Goal: Task Accomplishment & Management: Manage account settings

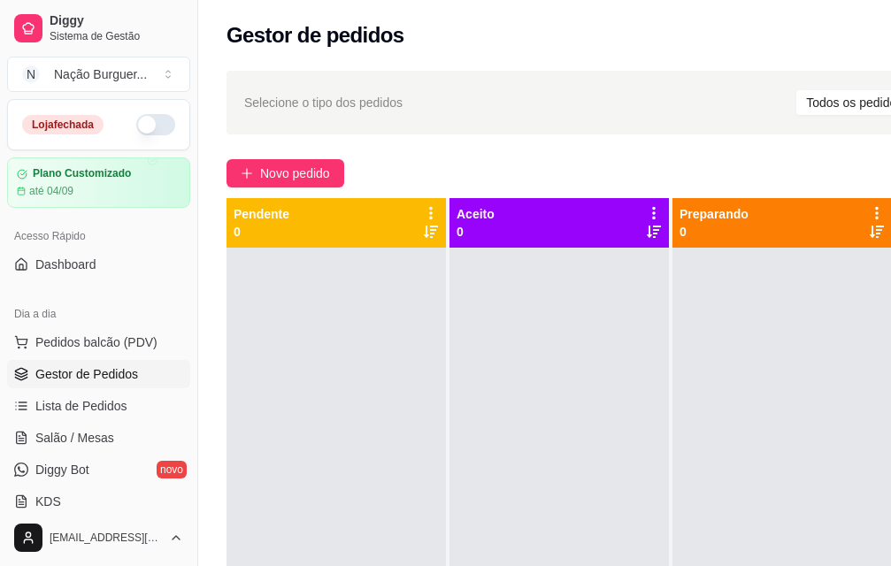
scroll to position [0, 71]
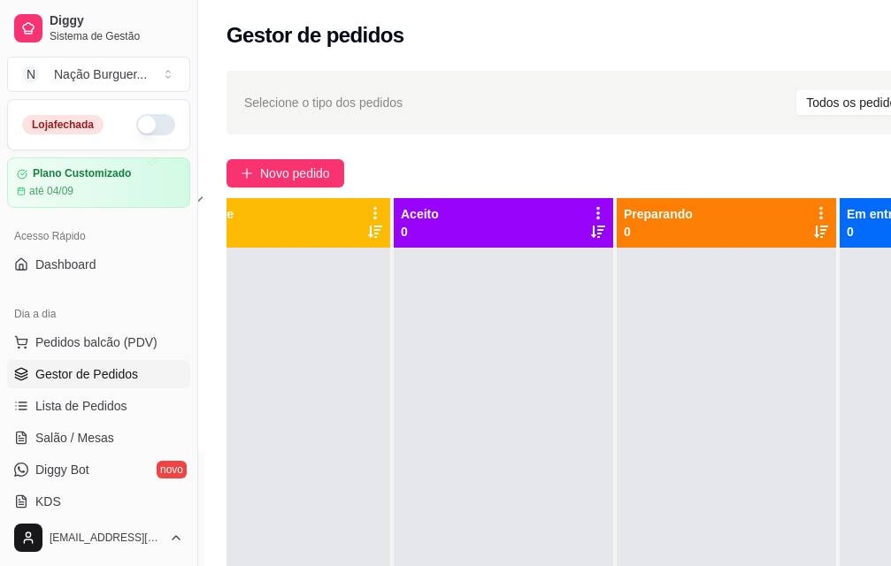
click at [136, 122] on button "button" at bounding box center [155, 124] width 39 height 21
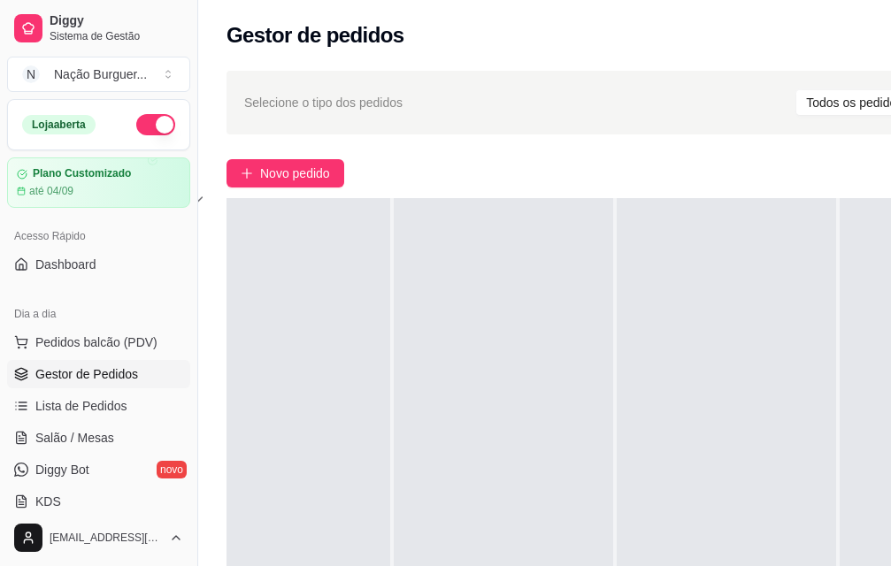
scroll to position [285, 0]
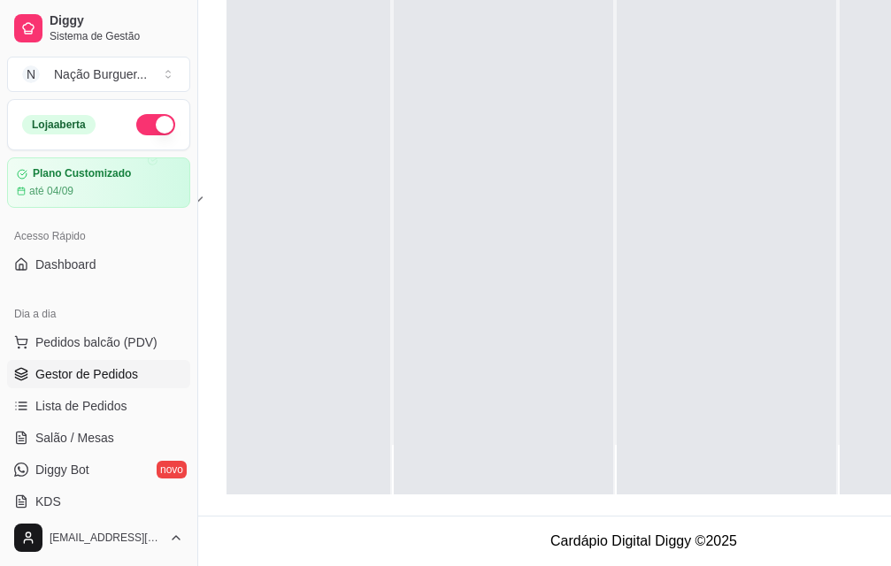
drag, startPoint x: 644, startPoint y: 473, endPoint x: 574, endPoint y: 494, distance: 73.0
click at [574, 494] on div "Selecione o tipo dos pedidos Todos os pedidos Pedidos agendados Novo pedido Pen…" at bounding box center [643, 152] width 891 height 725
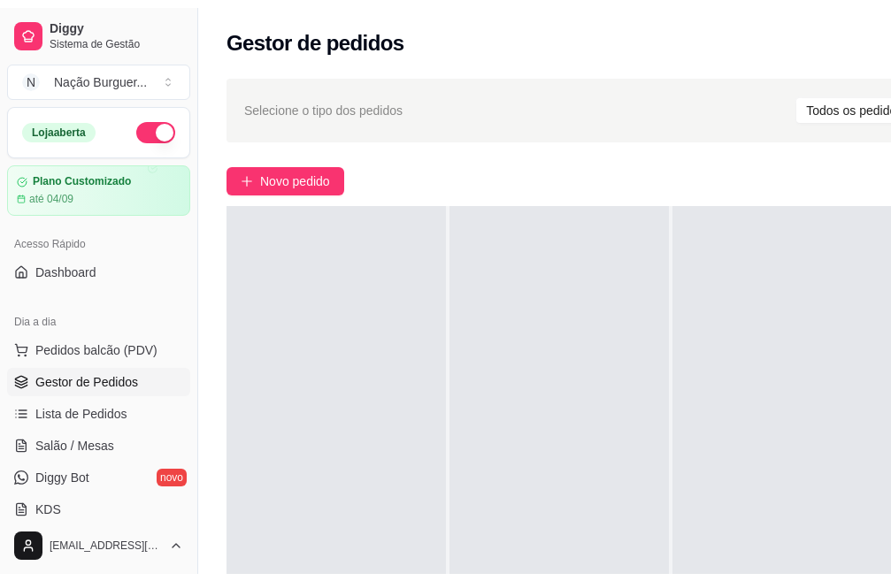
scroll to position [0, 0]
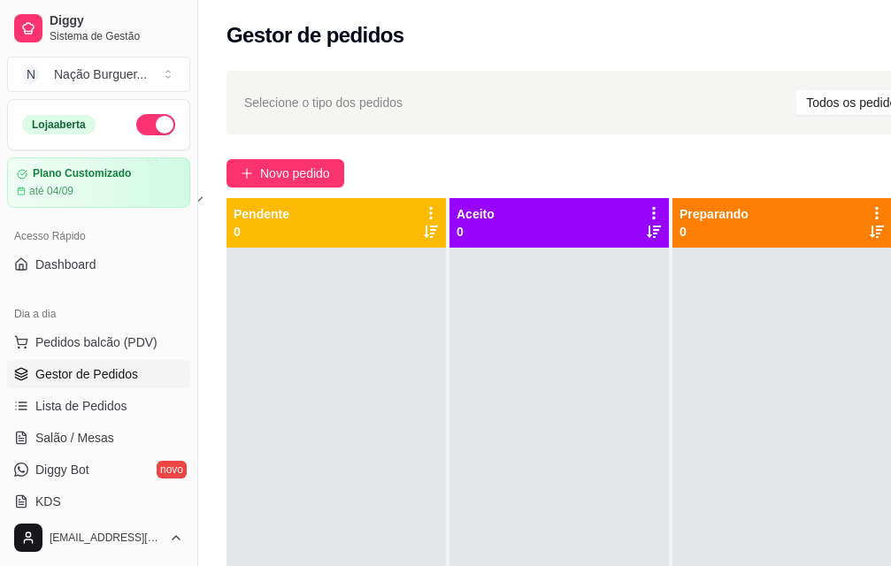
click at [670, 164] on div "Novo pedido" at bounding box center [643, 173] width 834 height 28
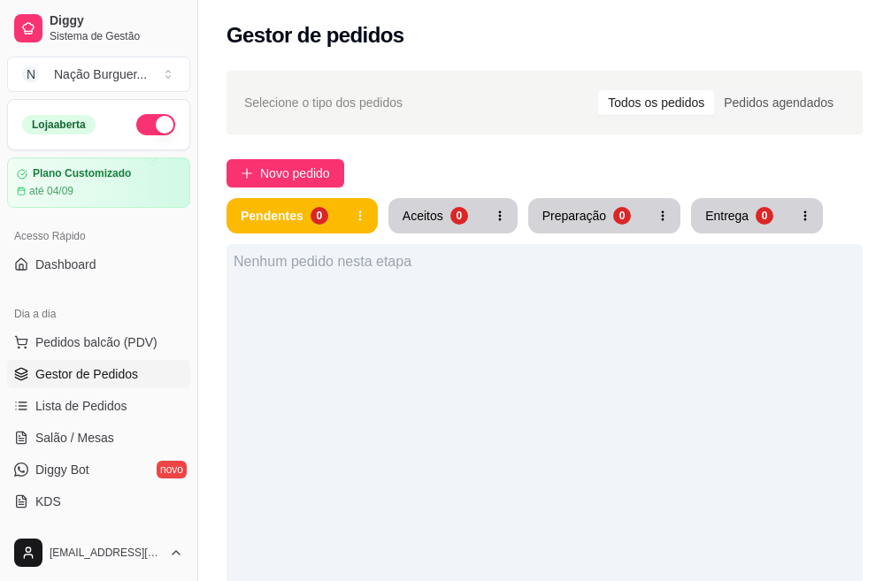
click at [445, 157] on div "Selecione o tipo dos pedidos Todos os pedidos Pedidos agendados Novo pedido Pen…" at bounding box center [544, 453] width 693 height 786
click at [403, 167] on div "Novo pedido" at bounding box center [544, 173] width 636 height 28
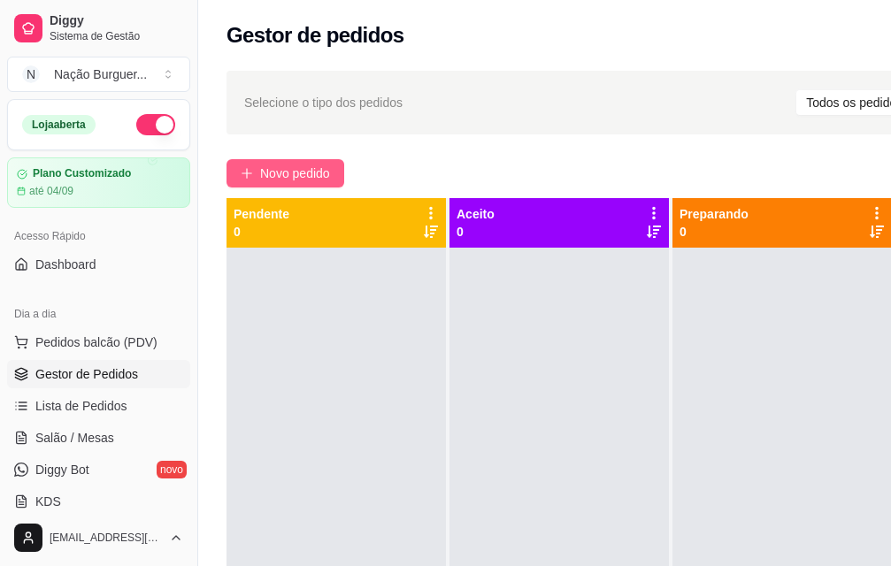
click at [284, 178] on span "Novo pedido" at bounding box center [295, 173] width 70 height 19
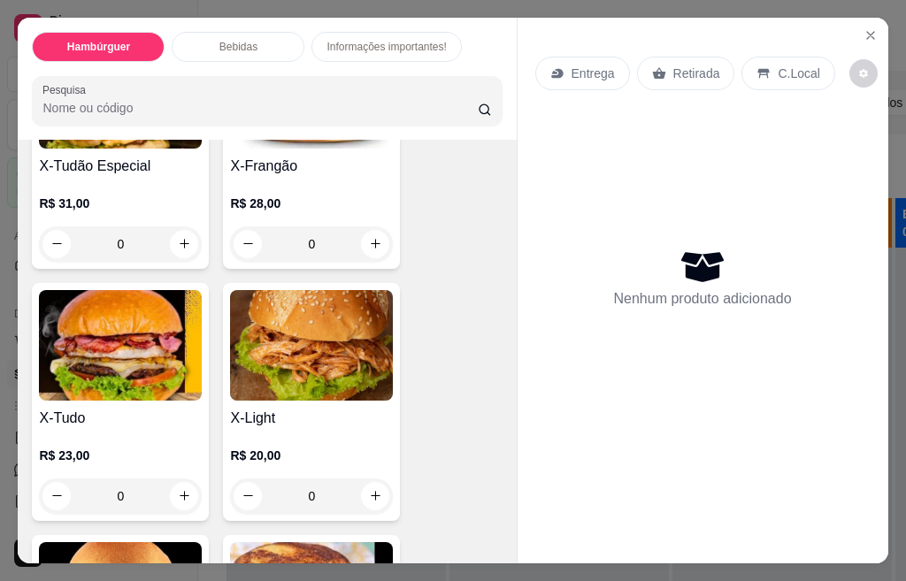
scroll to position [230, 0]
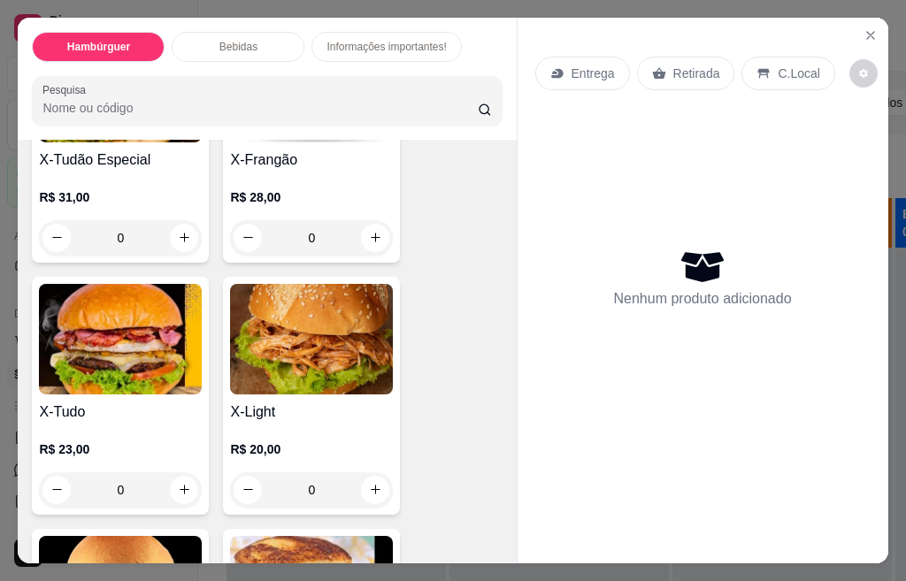
click at [179, 486] on div "0" at bounding box center [120, 489] width 163 height 35
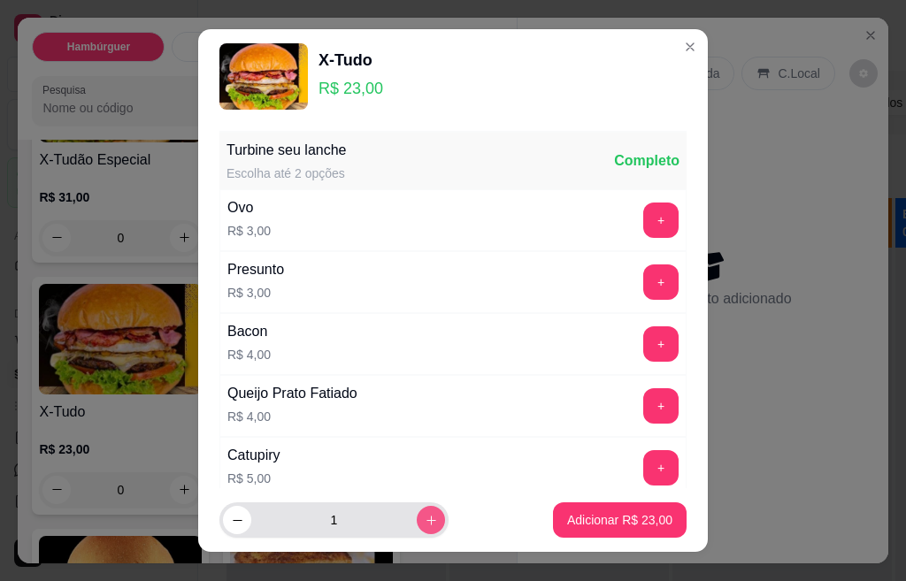
click at [425, 524] on icon "increase-product-quantity" at bounding box center [431, 520] width 13 height 13
type input "2"
click at [617, 524] on p "Adicionar R$ 46,00" at bounding box center [619, 520] width 105 height 18
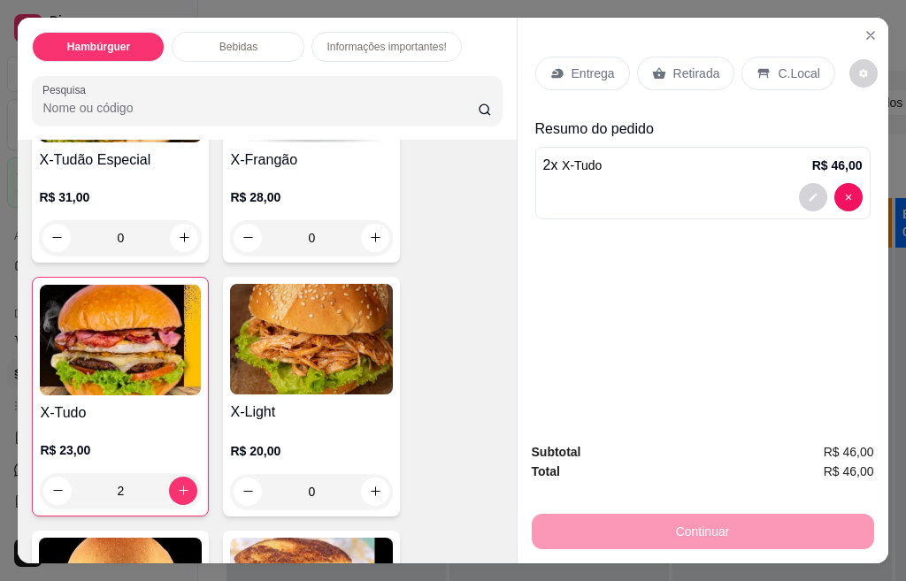
type input "2"
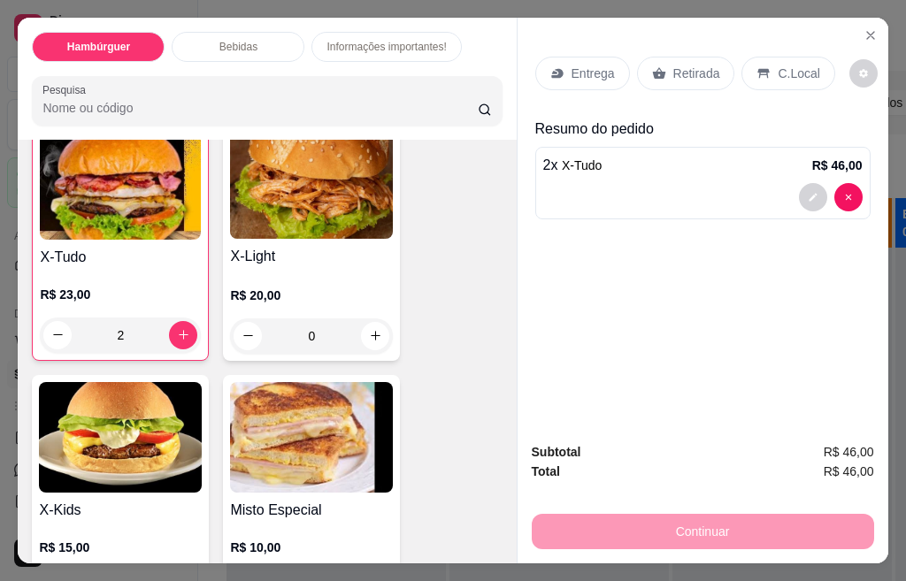
scroll to position [471, 0]
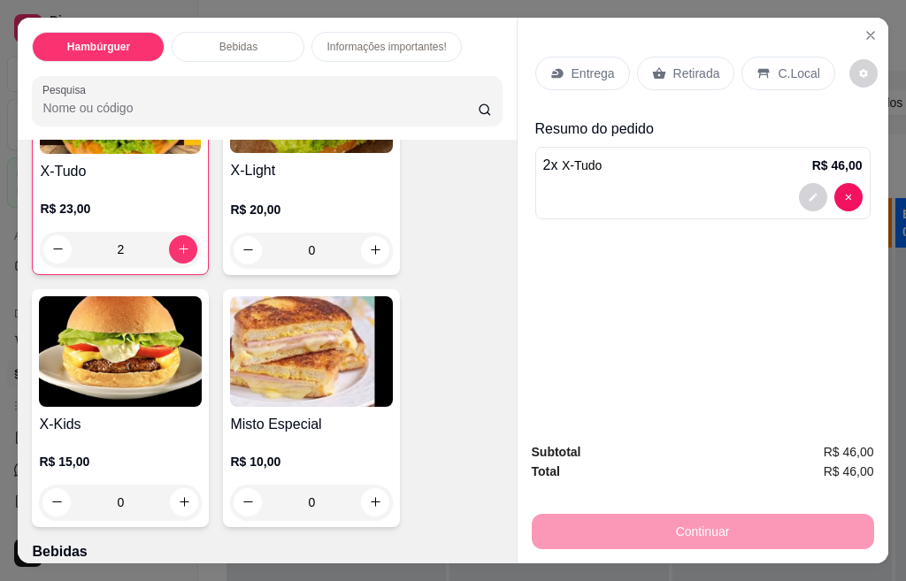
click at [177, 492] on div "0" at bounding box center [120, 502] width 163 height 35
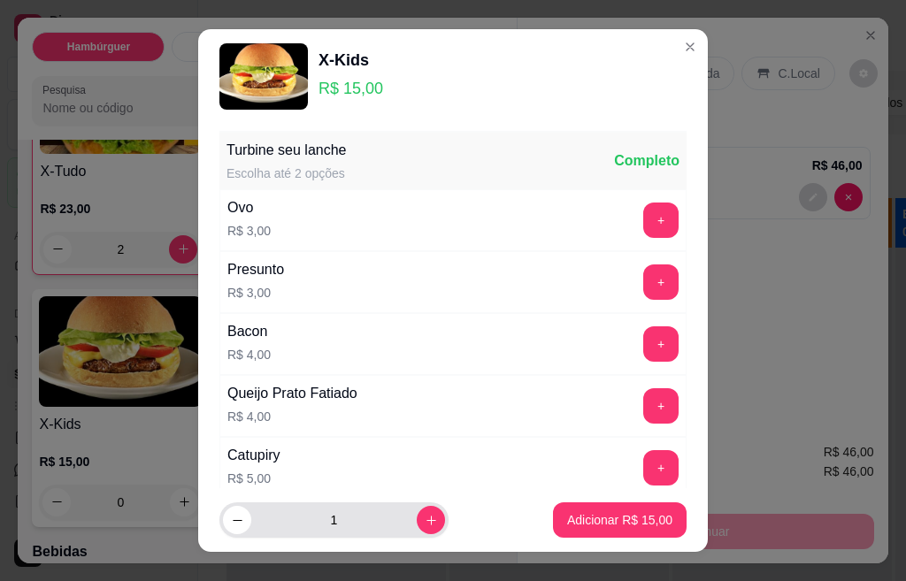
click at [622, 525] on p "Adicionar R$ 15,00" at bounding box center [619, 520] width 105 height 18
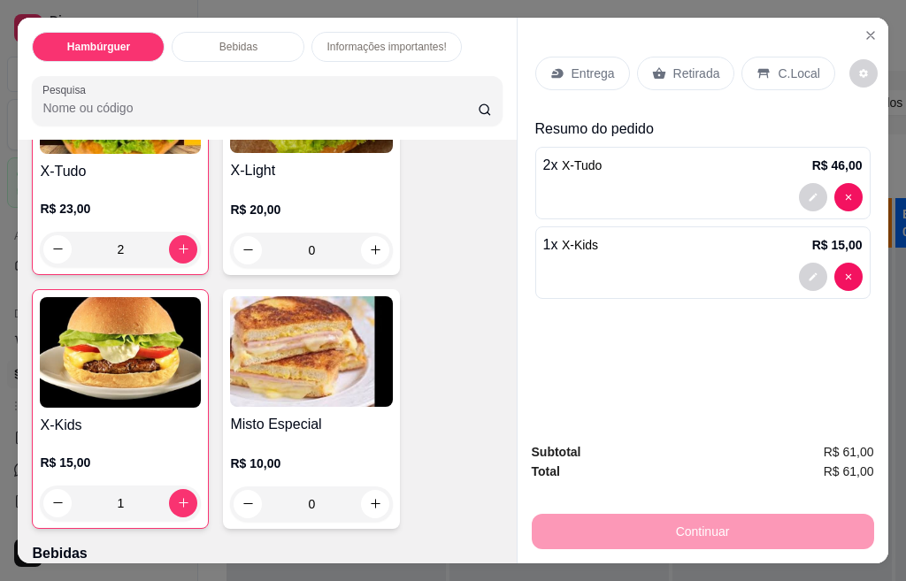
type input "1"
click at [578, 75] on div "Entrega" at bounding box center [582, 74] width 95 height 34
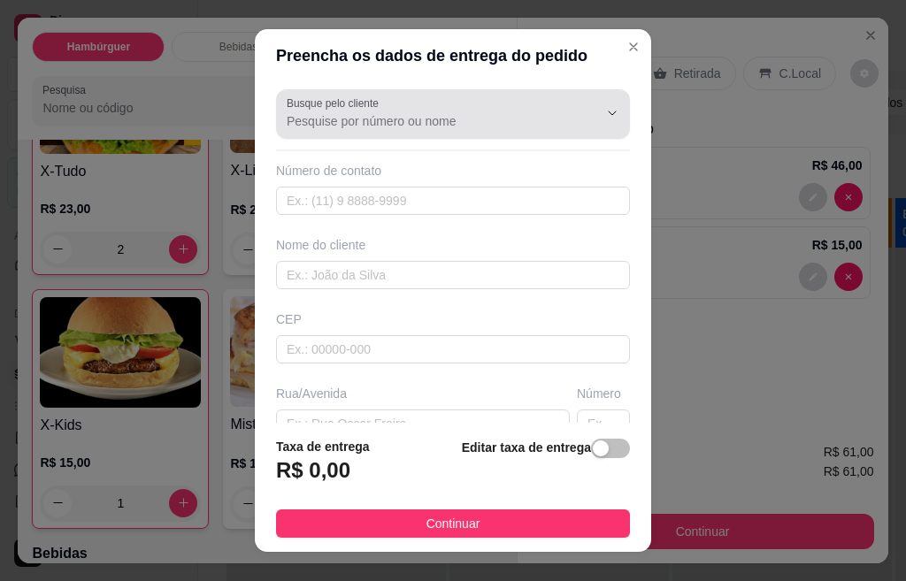
click at [364, 121] on input "Busque pelo cliente" at bounding box center [428, 121] width 283 height 18
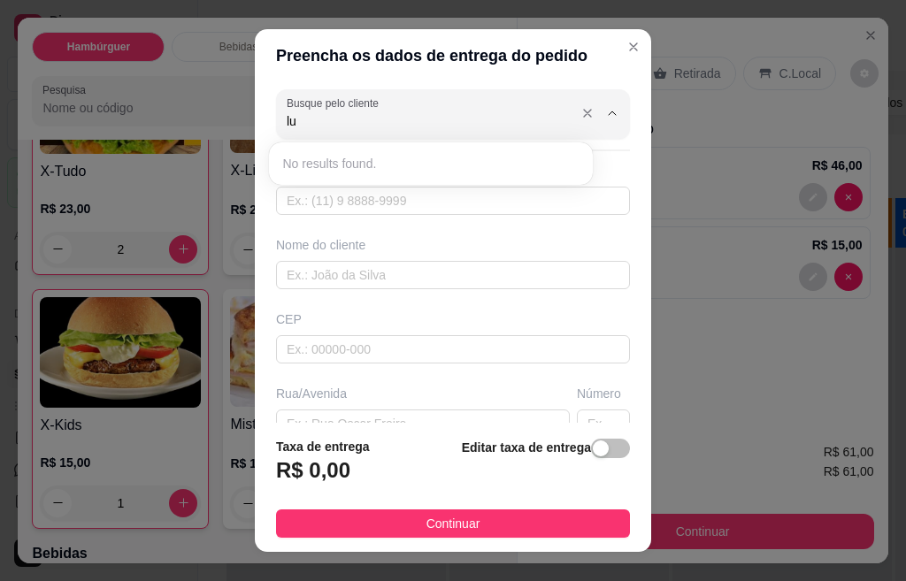
type input "l"
click at [602, 152] on div "Busque pelo cliente Número de contato Nome do cliente CEP Rua/[GEOGRAPHIC_DATA]…" at bounding box center [453, 252] width 396 height 341
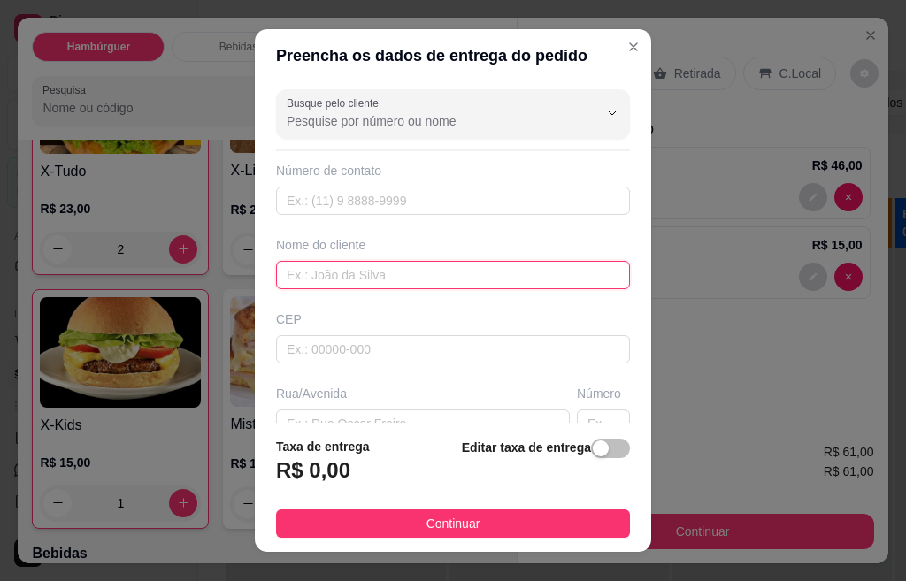
click at [302, 277] on input "text" at bounding box center [453, 275] width 354 height 28
type input "[PERSON_NAME]"
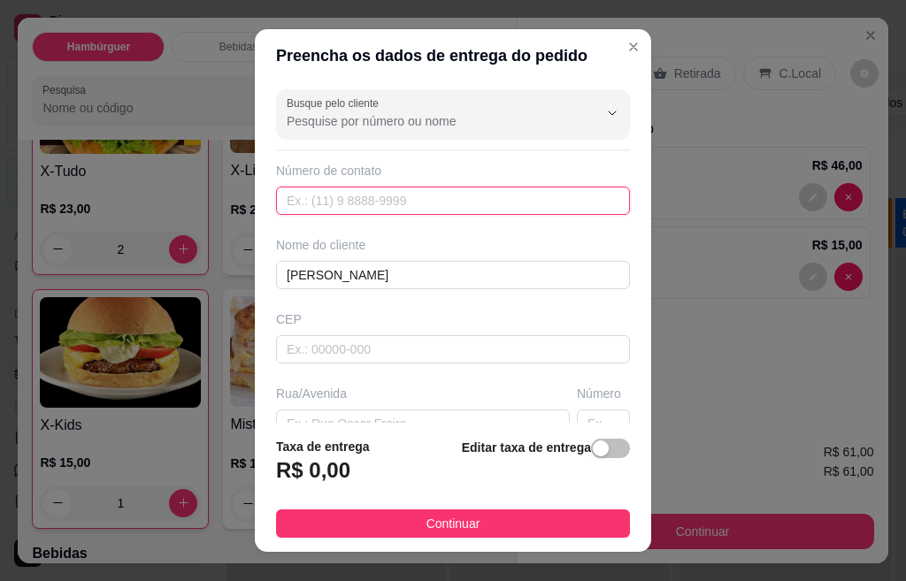
click at [319, 202] on input "text" at bounding box center [453, 201] width 354 height 28
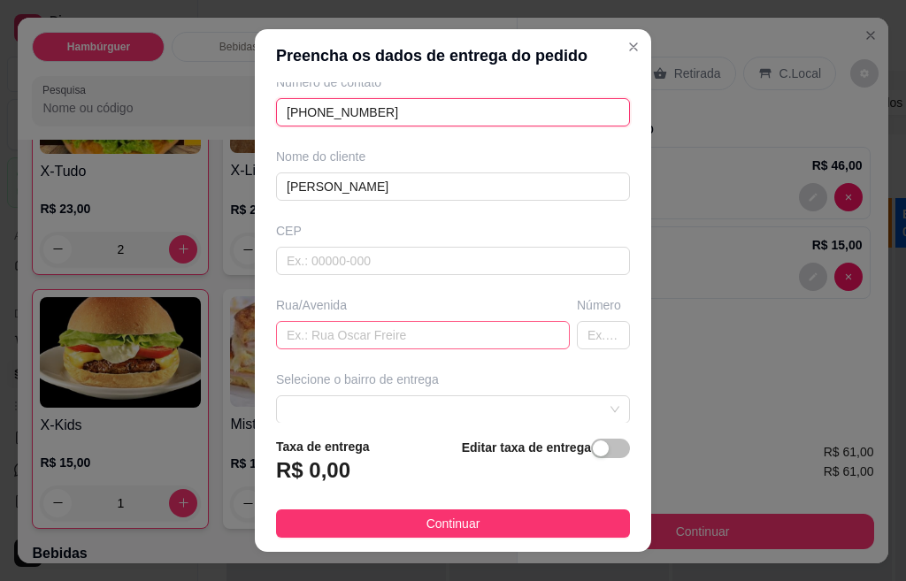
type input "[PHONE_NUMBER]"
click at [351, 332] on input "text" at bounding box center [423, 335] width 294 height 28
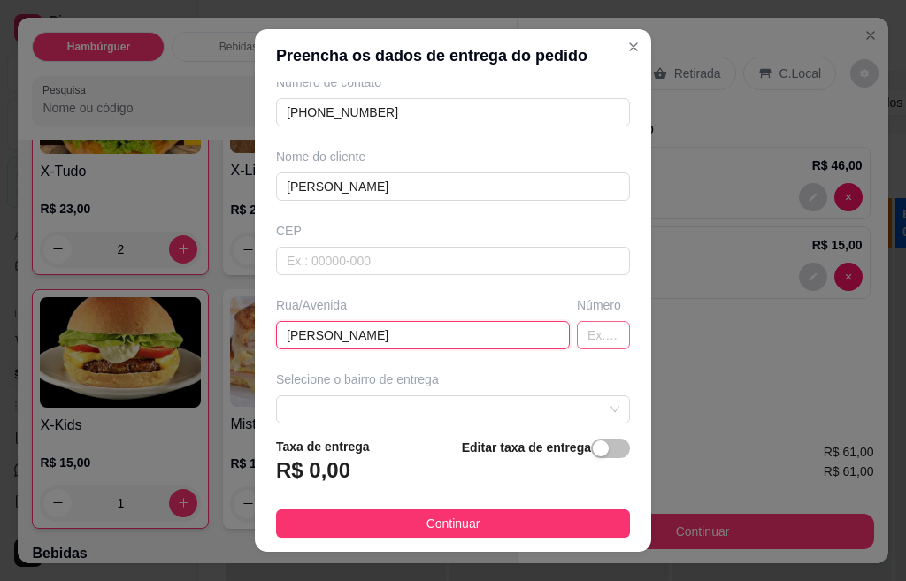
type input "[PERSON_NAME]"
click at [577, 336] on input "text" at bounding box center [603, 335] width 53 height 28
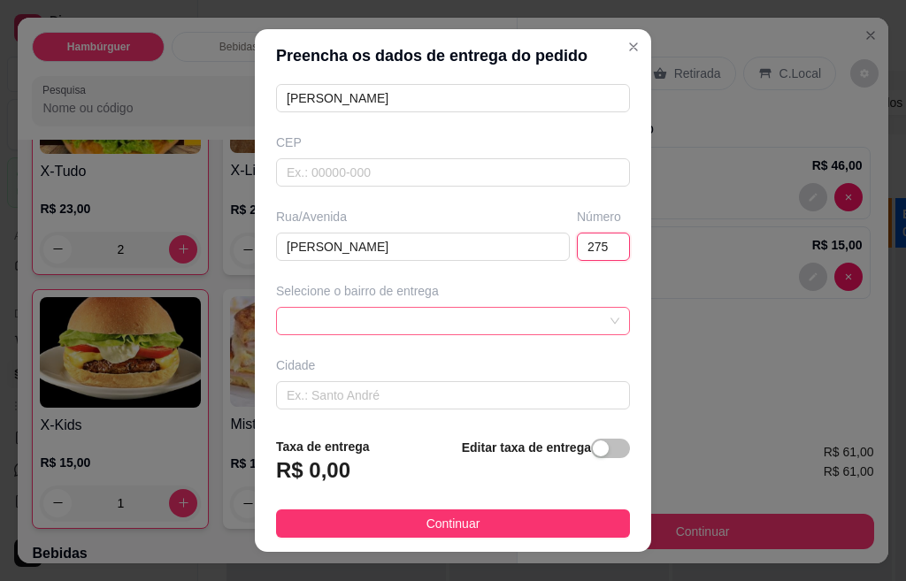
click at [585, 320] on div at bounding box center [453, 321] width 354 height 28
type input "275"
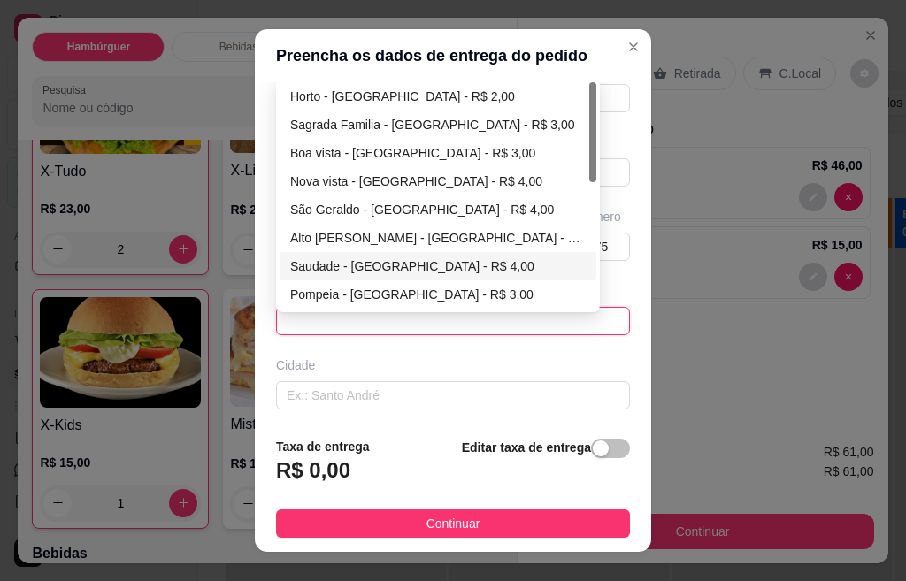
click at [356, 90] on div "Horto - [GEOGRAPHIC_DATA] - R$ 2,00" at bounding box center [437, 96] width 295 height 19
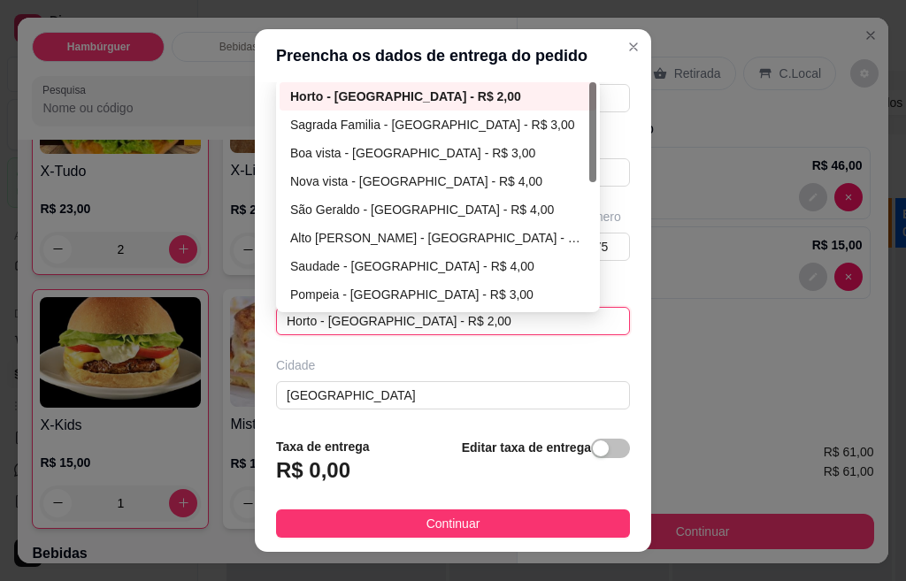
type input "[GEOGRAPHIC_DATA]"
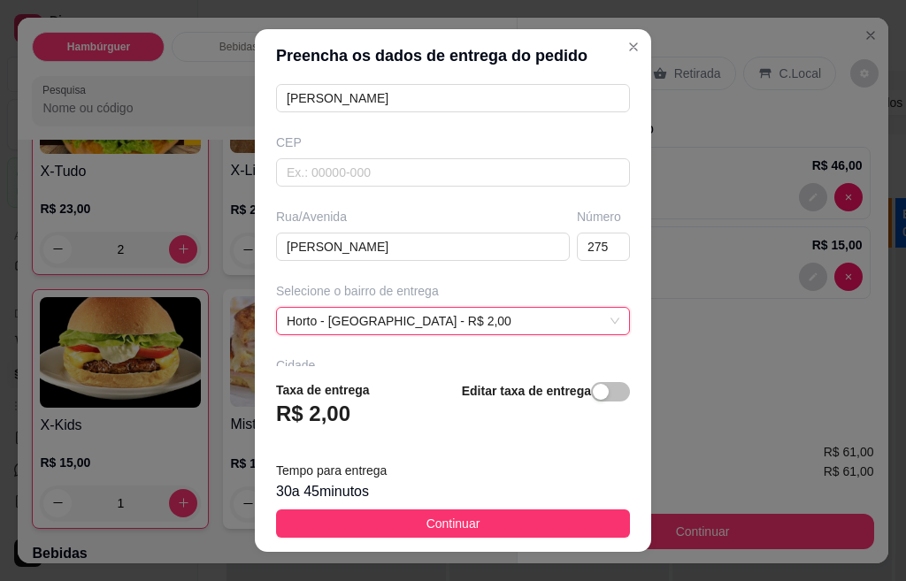
click at [440, 523] on span "Continuar" at bounding box center [453, 523] width 54 height 19
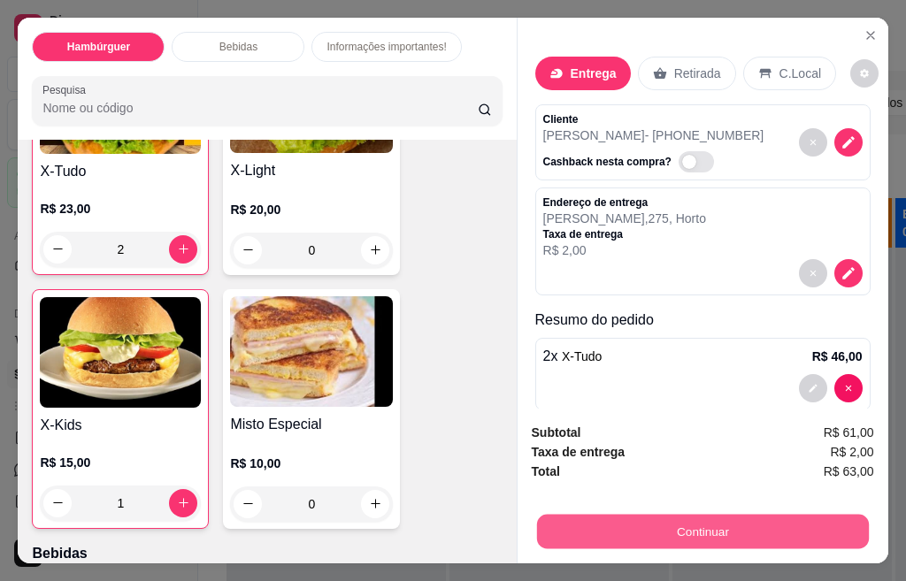
click at [654, 524] on button "Continuar" at bounding box center [702, 532] width 332 height 34
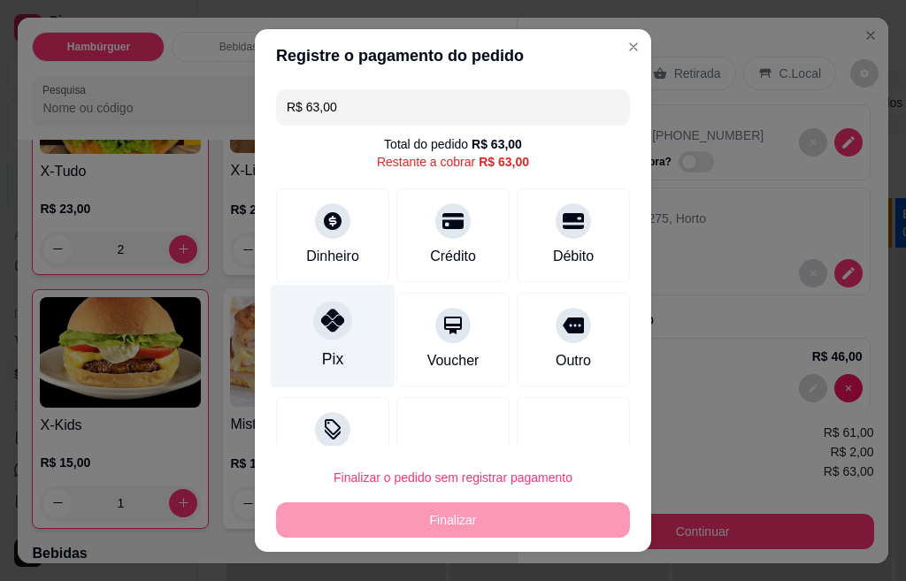
click at [323, 328] on icon at bounding box center [332, 320] width 23 height 23
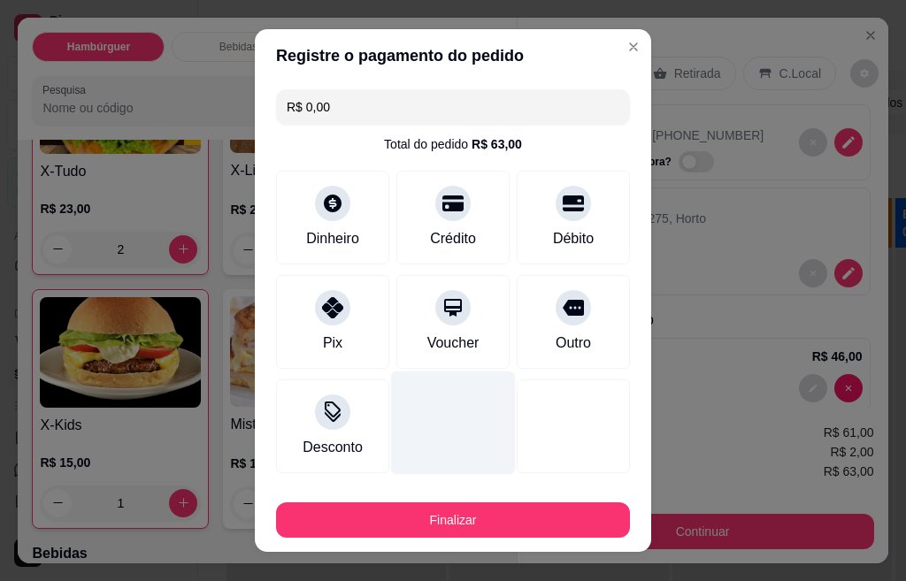
type input "R$ 0,00"
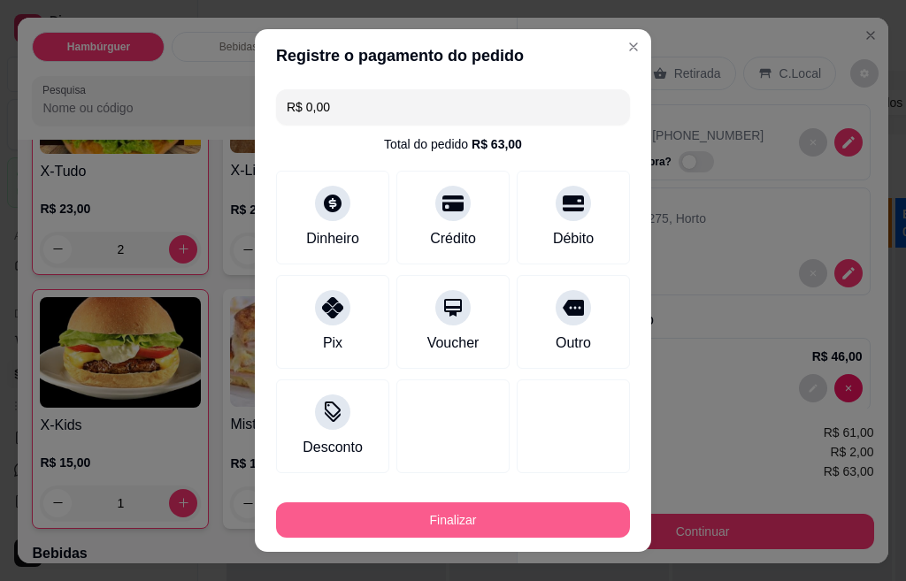
click at [410, 520] on button "Finalizar" at bounding box center [453, 519] width 354 height 35
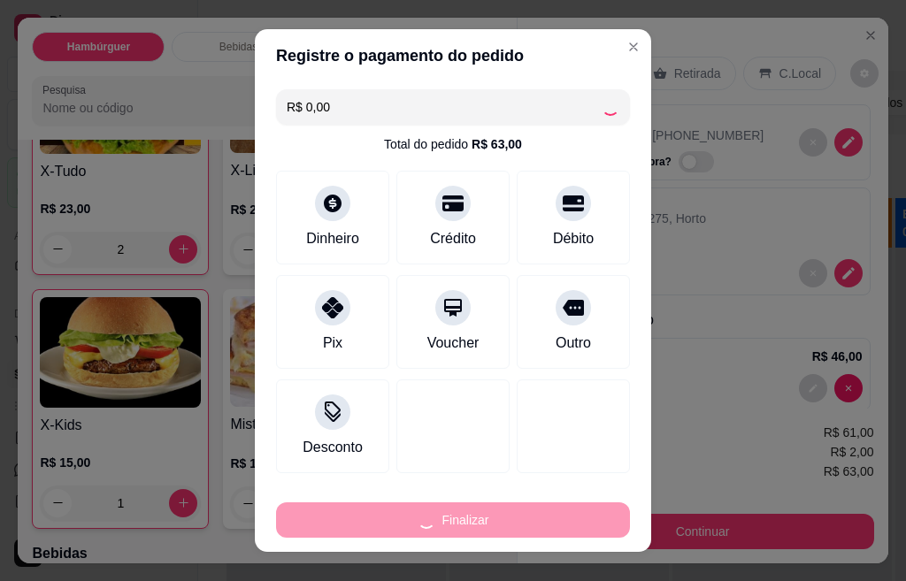
type input "0"
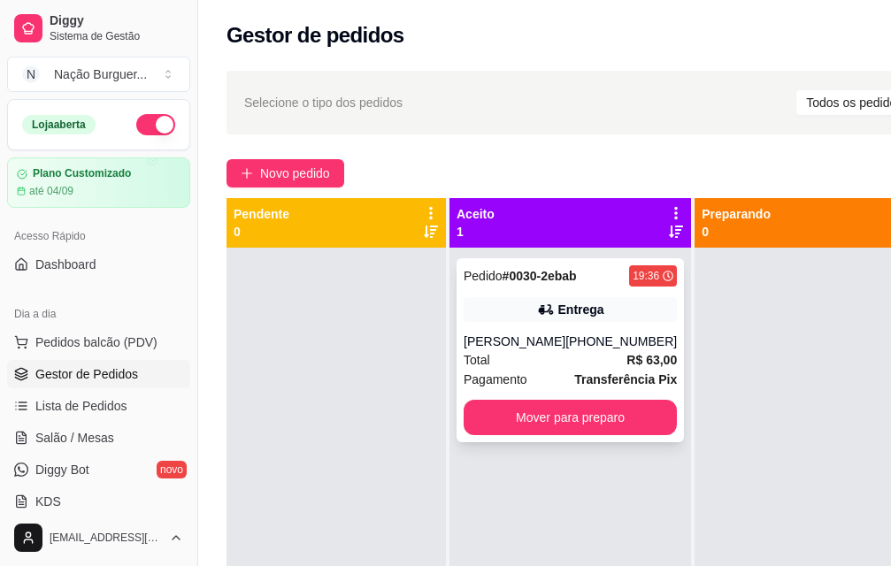
click at [578, 339] on div "[PHONE_NUMBER]" at bounding box center [620, 342] width 111 height 18
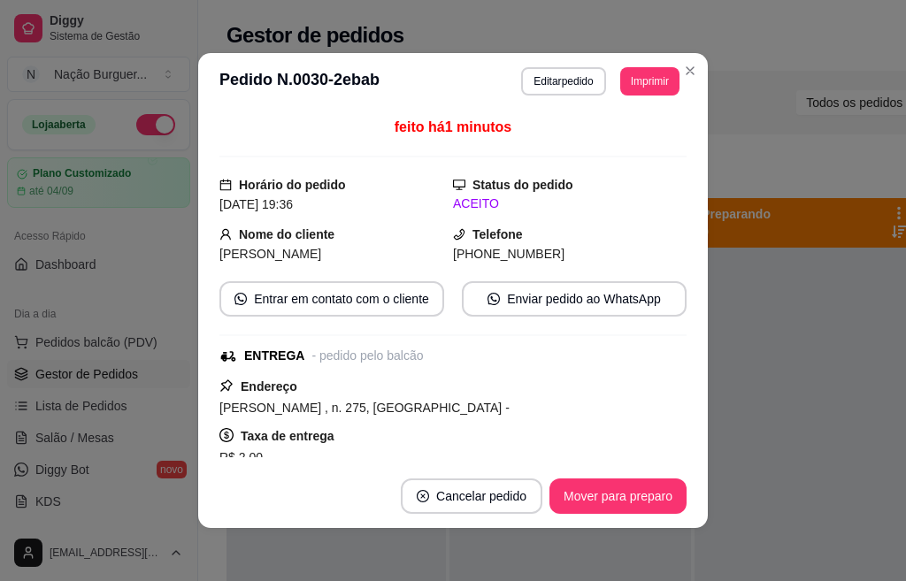
click at [540, 81] on button "Editar pedido" at bounding box center [563, 81] width 84 height 28
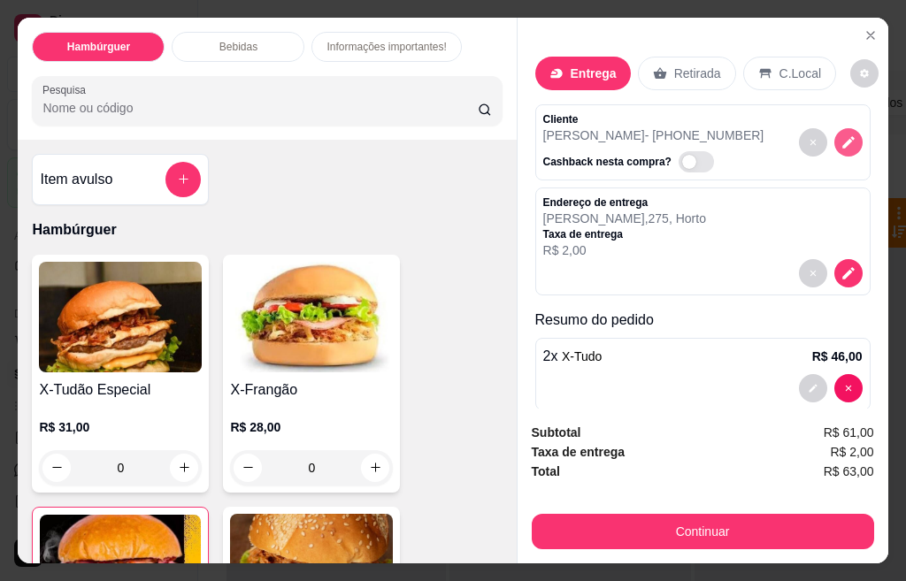
click at [840, 138] on icon "decrease-product-quantity" at bounding box center [848, 142] width 16 height 16
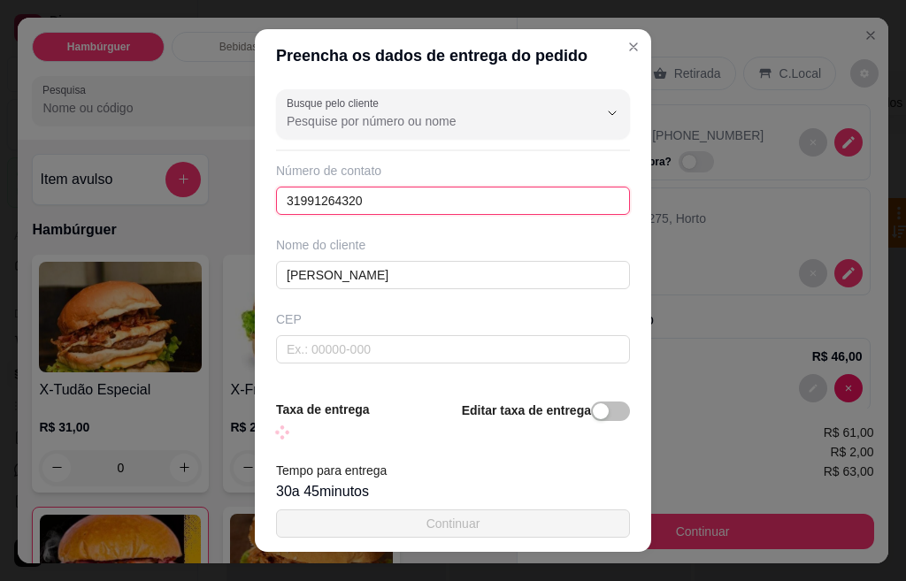
click at [330, 201] on input "31991264320" at bounding box center [453, 201] width 354 height 28
click at [326, 201] on input "31991264320" at bounding box center [453, 201] width 354 height 28
click at [362, 201] on input "31991264320" at bounding box center [453, 201] width 354 height 28
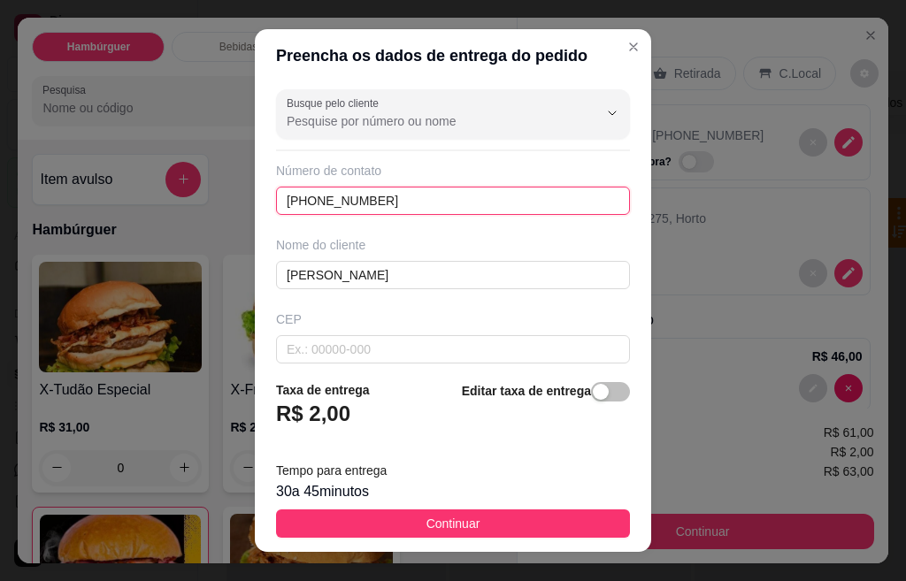
type input "[PHONE_NUMBER]"
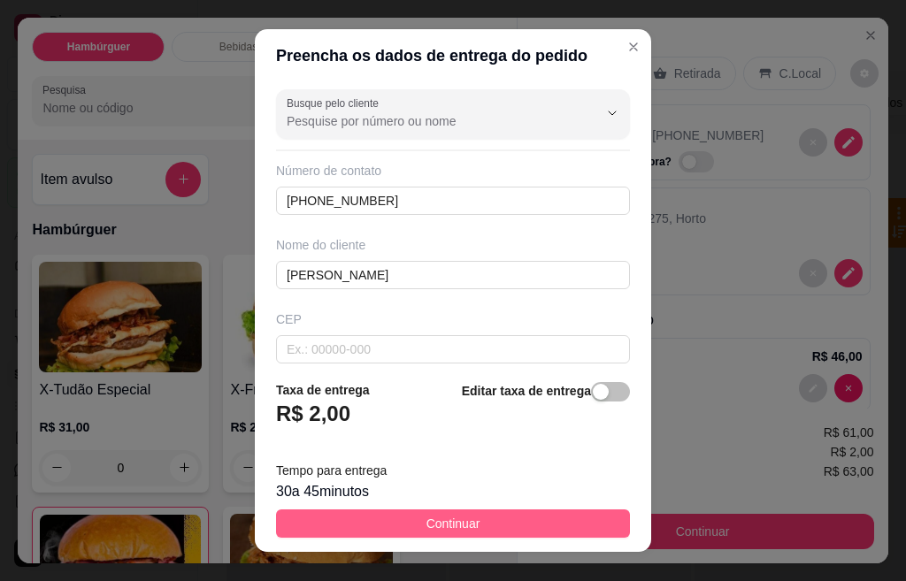
click at [432, 521] on span "Continuar" at bounding box center [453, 523] width 54 height 19
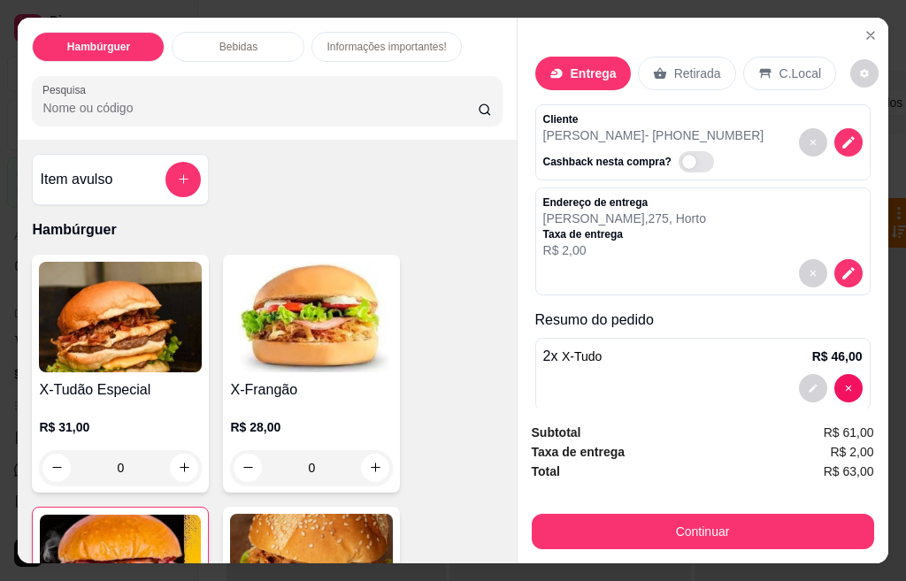
scroll to position [105, 0]
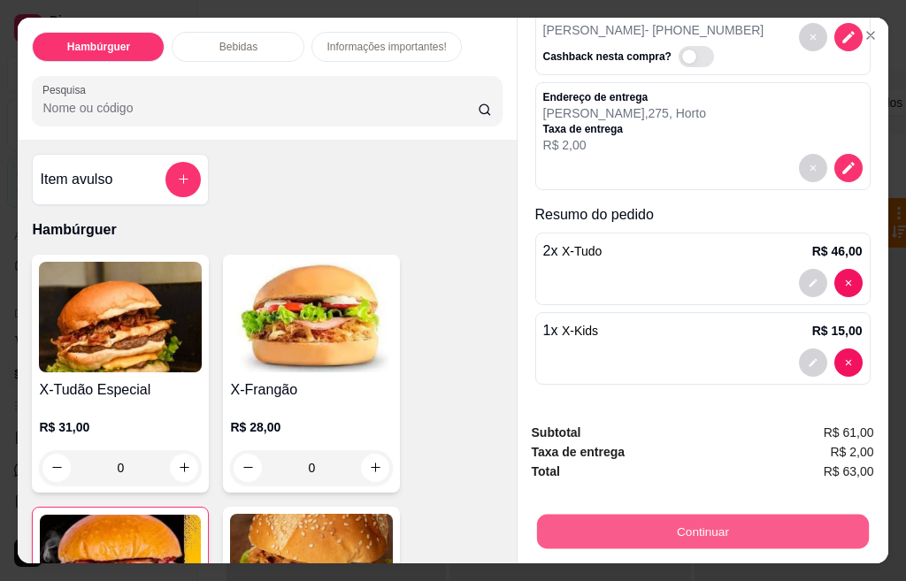
click at [692, 515] on button "Continuar" at bounding box center [702, 532] width 332 height 34
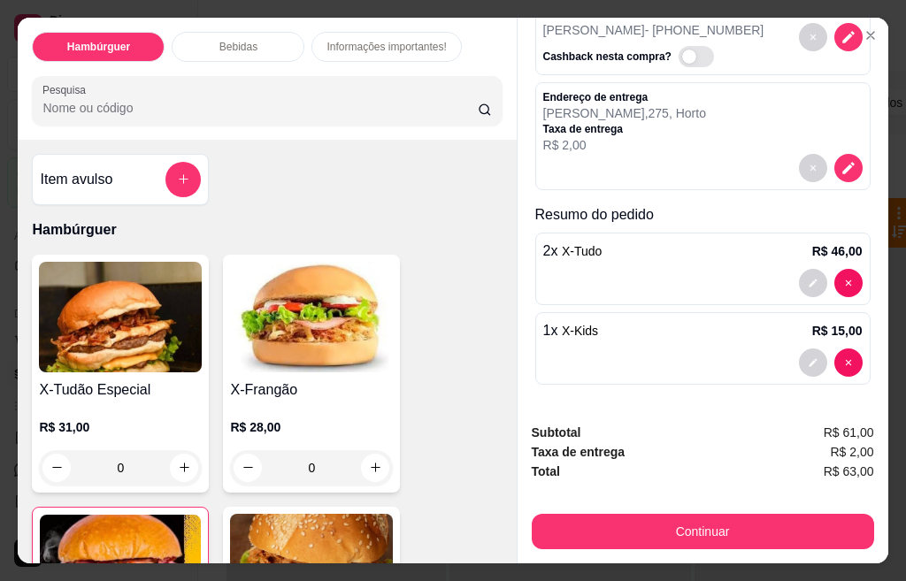
scroll to position [47, 0]
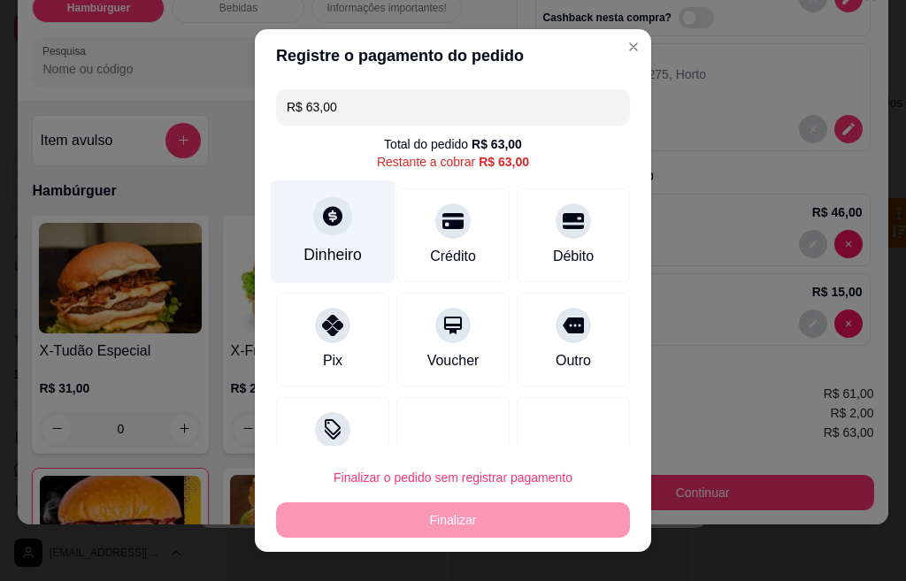
click at [341, 238] on div "Dinheiro" at bounding box center [333, 231] width 125 height 103
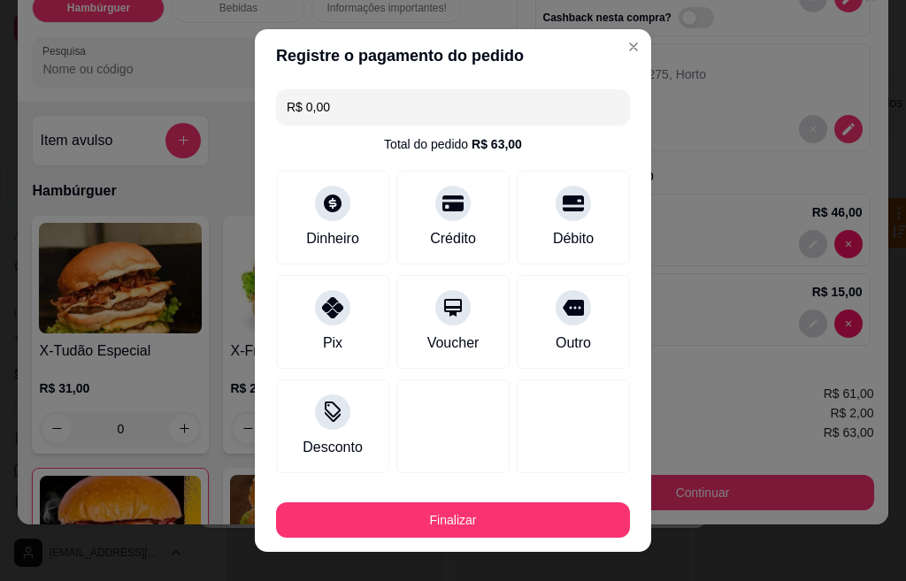
type input "R$ 0,00"
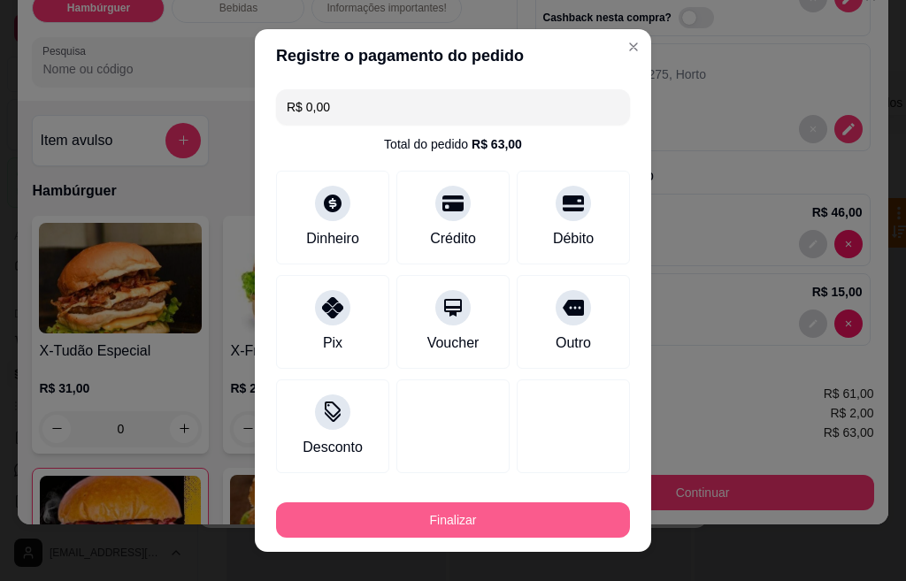
click at [459, 515] on button "Finalizar" at bounding box center [453, 519] width 354 height 35
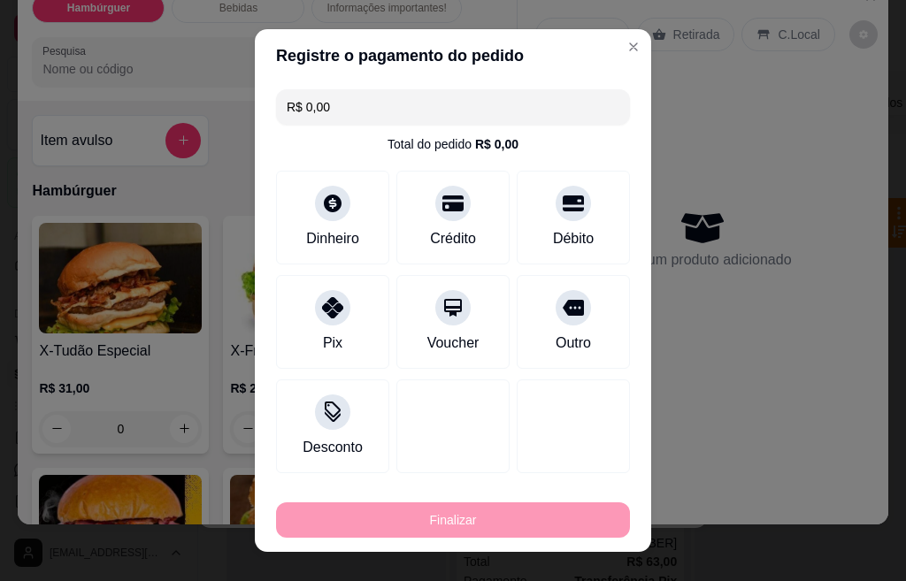
type input "0"
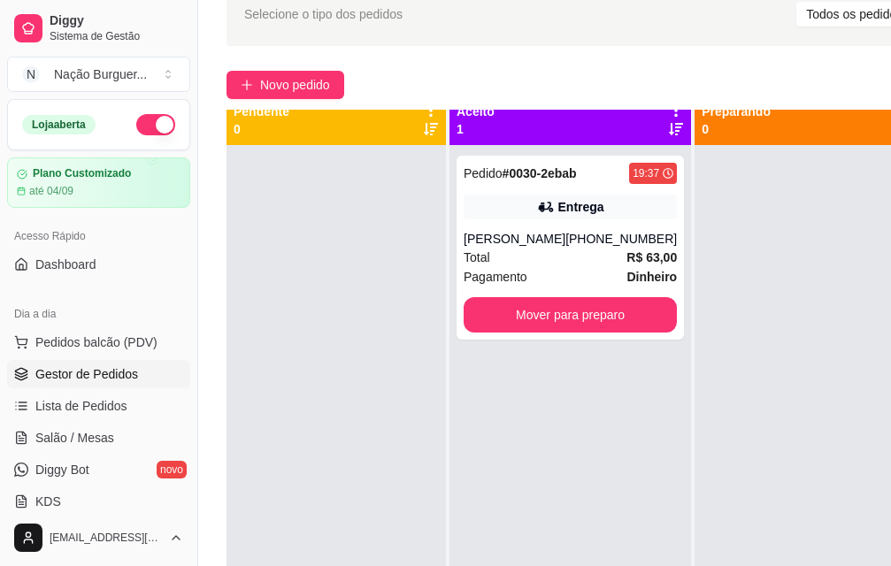
scroll to position [0, 0]
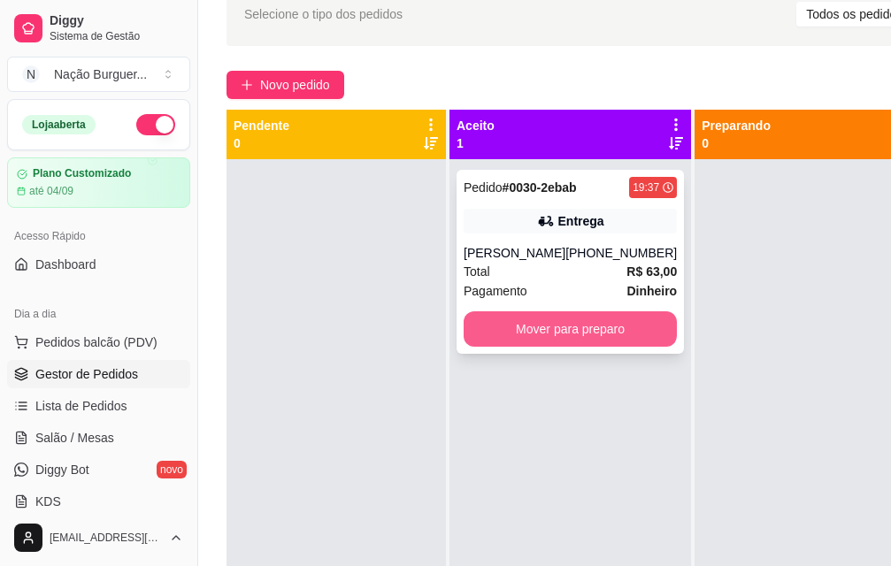
click at [592, 319] on button "Mover para preparo" at bounding box center [569, 328] width 213 height 35
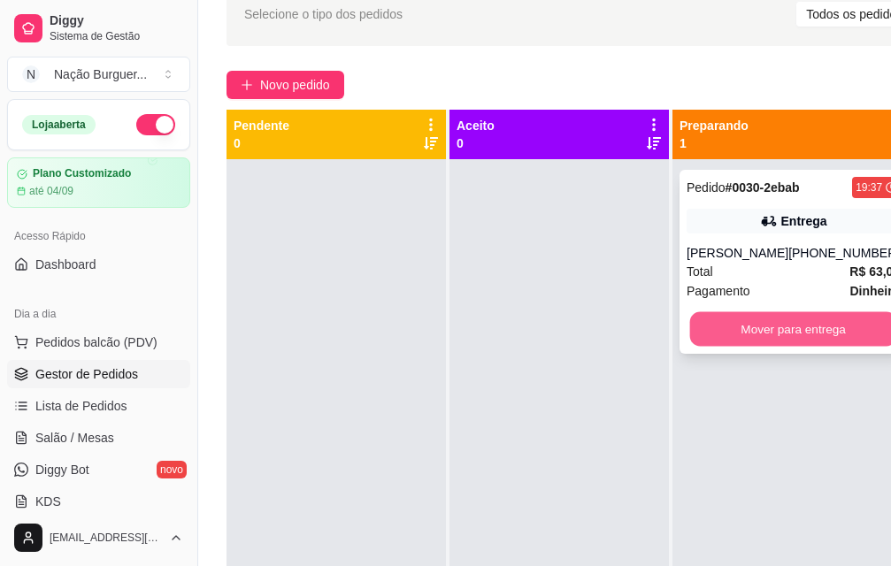
click at [747, 335] on button "Mover para entrega" at bounding box center [793, 329] width 207 height 34
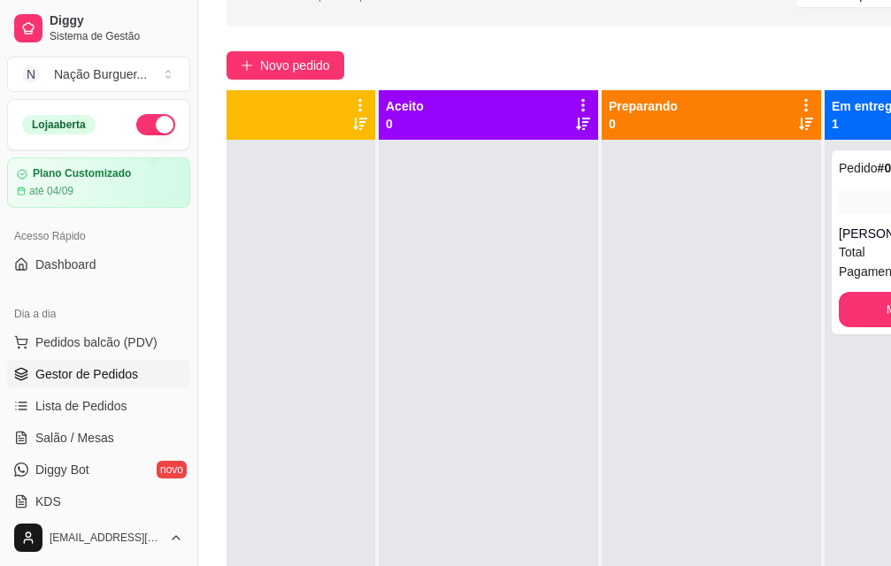
scroll to position [108, 114]
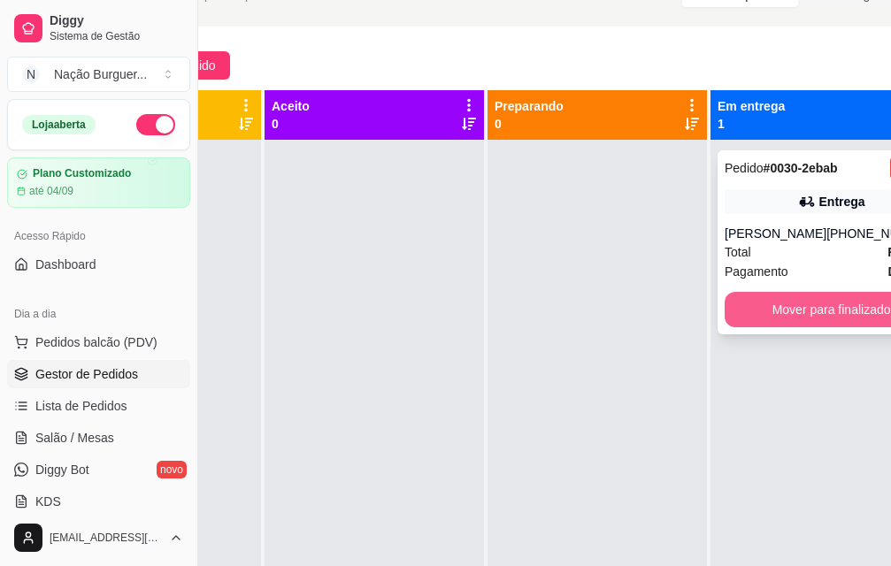
click at [777, 323] on button "Mover para finalizado" at bounding box center [830, 309] width 213 height 35
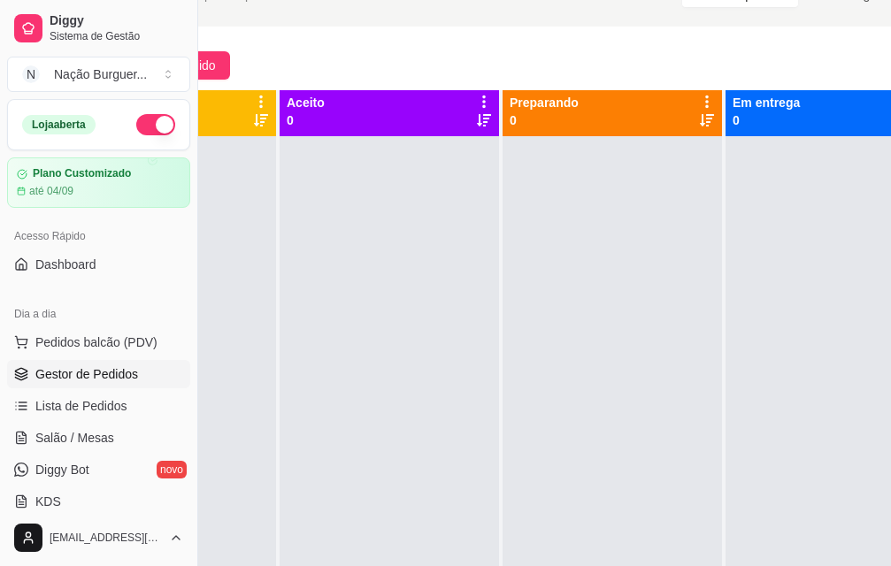
scroll to position [19, 114]
